Goal: Navigation & Orientation: Find specific page/section

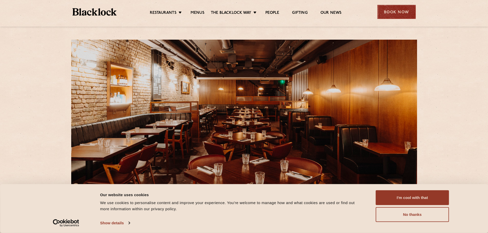
click at [393, 14] on div "Book Now" at bounding box center [396, 12] width 38 height 14
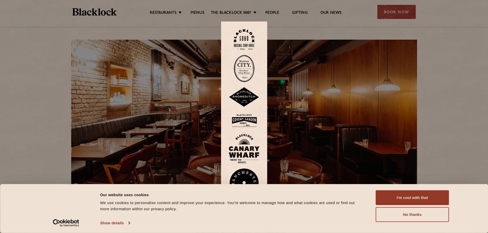
scroll to position [51, 0]
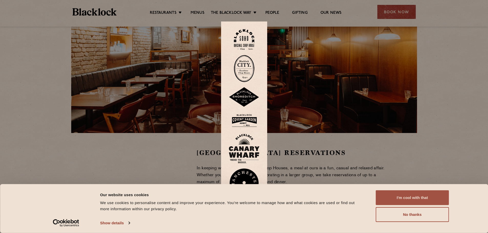
click at [400, 197] on button "I'm cool with that" at bounding box center [411, 197] width 73 height 15
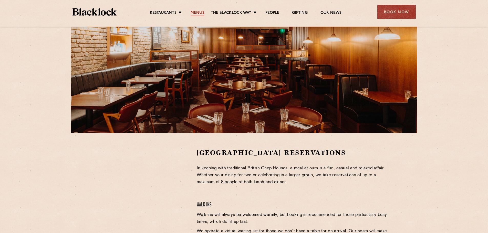
click at [196, 13] on link "Menus" at bounding box center [197, 13] width 14 height 6
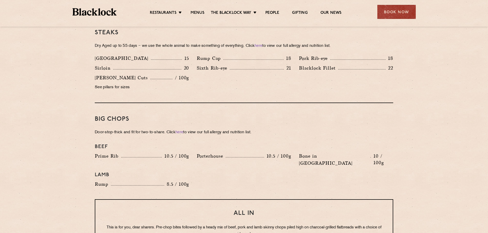
scroll to position [486, 0]
